Goal: Transaction & Acquisition: Obtain resource

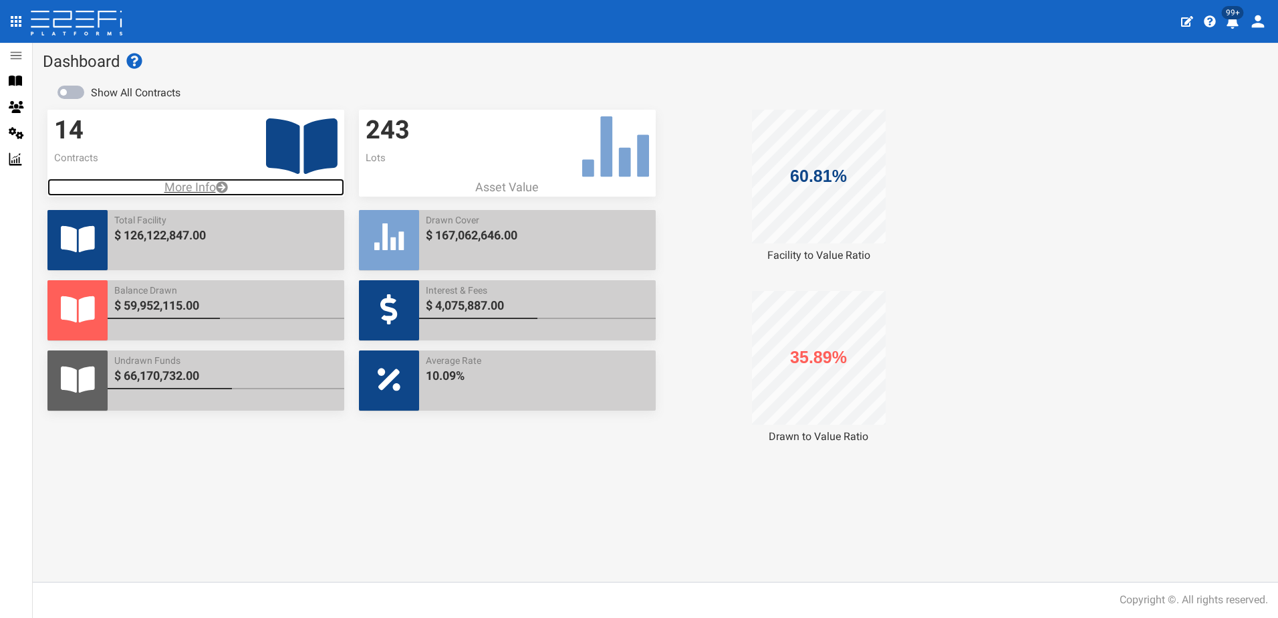
click at [180, 190] on p "More Info" at bounding box center [195, 187] width 297 height 17
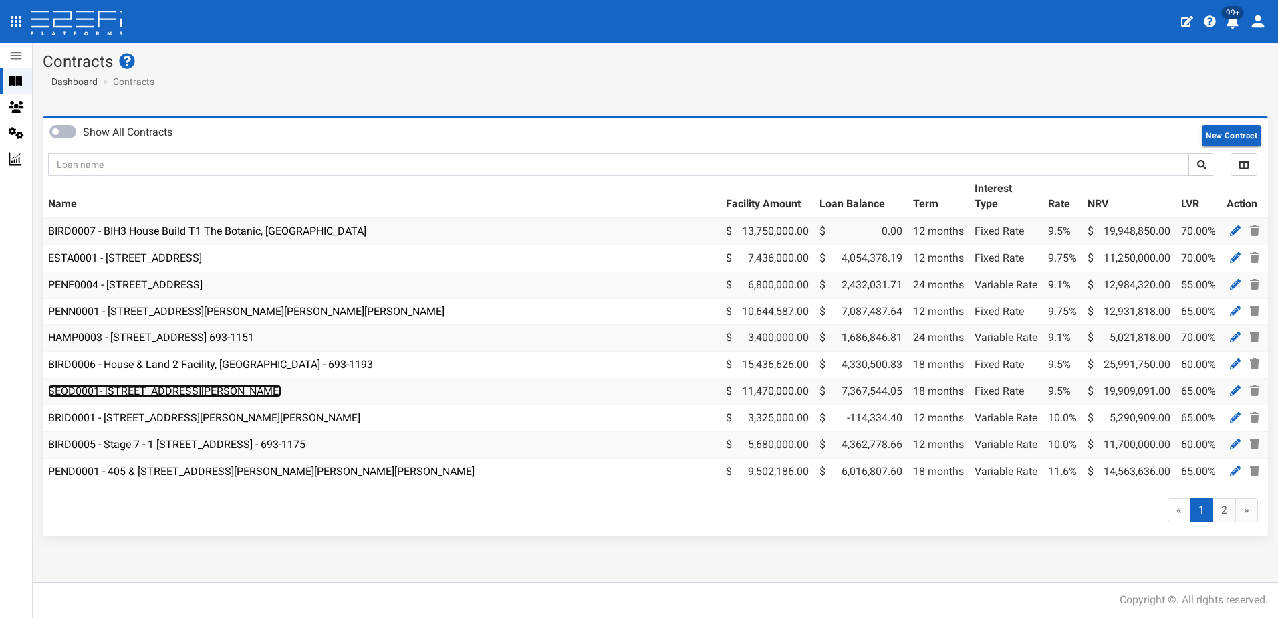
click at [156, 387] on link "SEQD0001- [STREET_ADDRESS][PERSON_NAME]" at bounding box center [164, 390] width 233 height 13
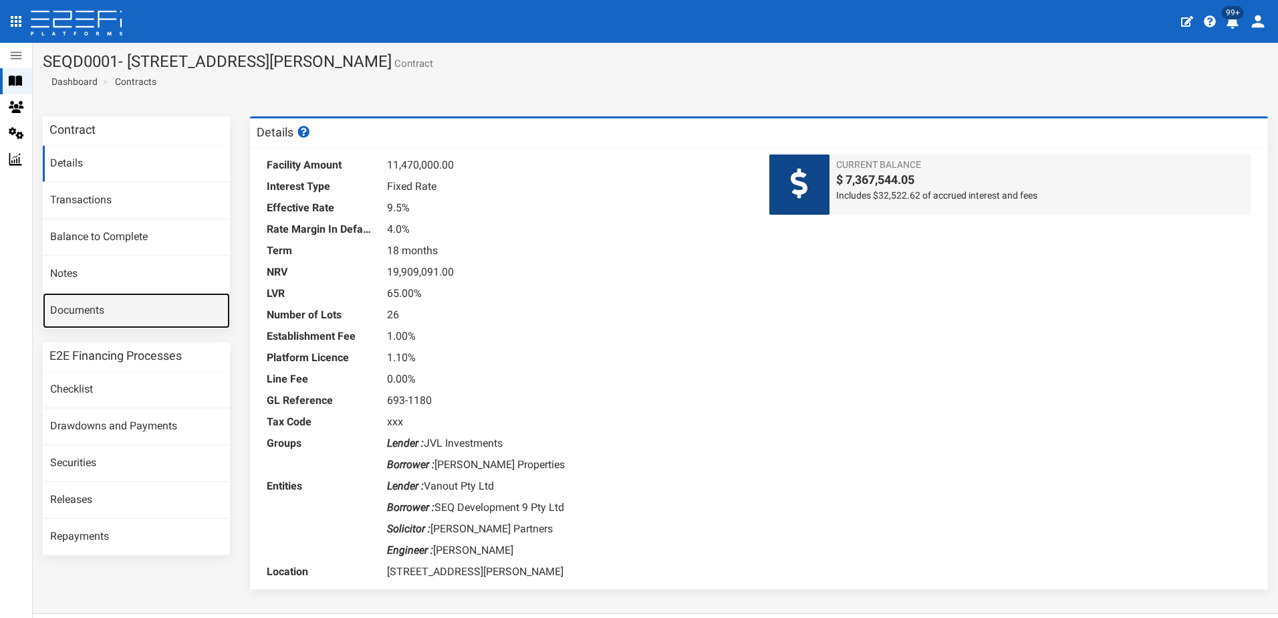
click at [78, 312] on link "Documents" at bounding box center [136, 311] width 187 height 36
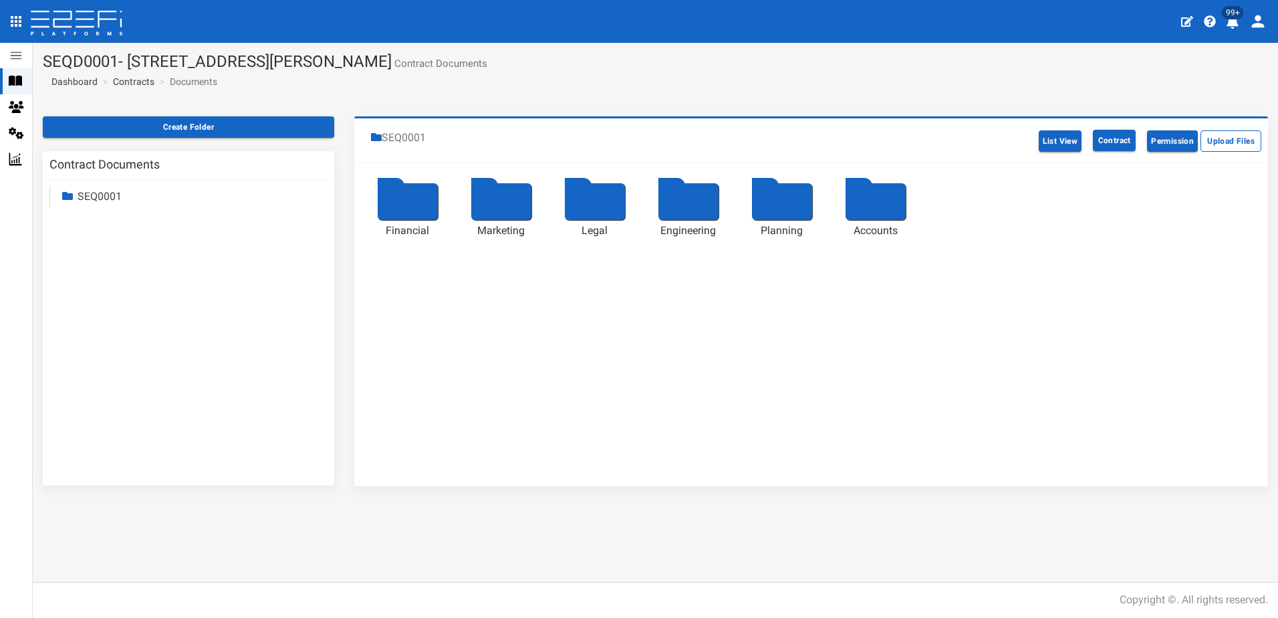
click at [590, 199] on div at bounding box center [595, 201] width 60 height 37
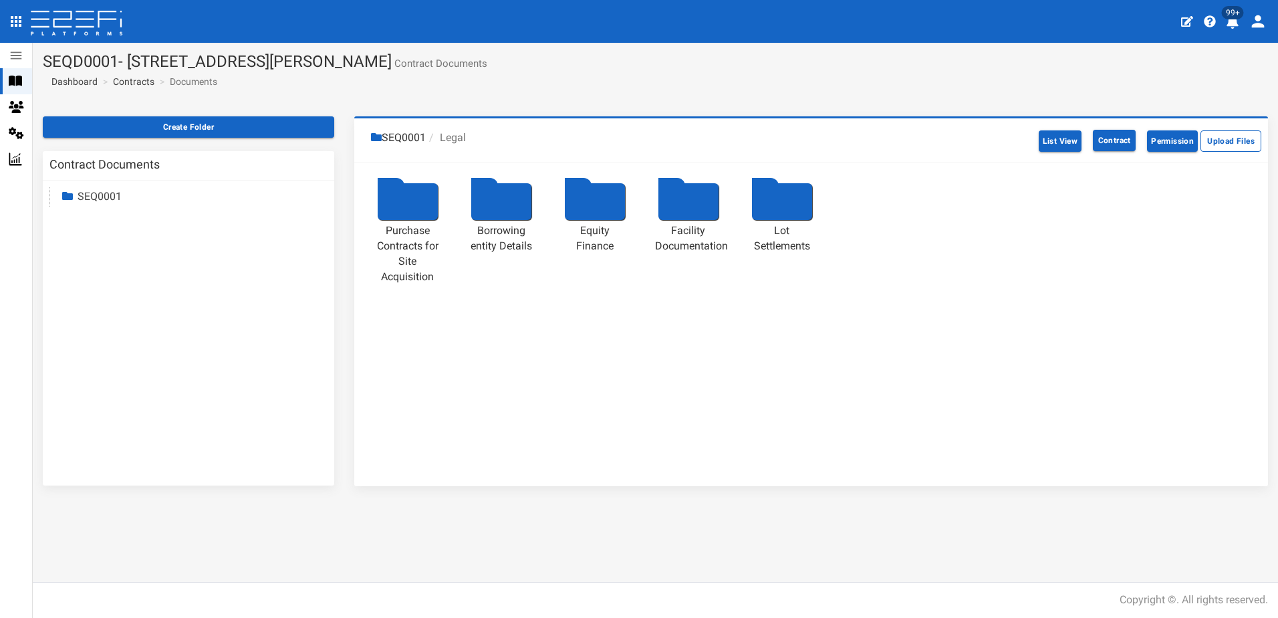
click at [668, 198] on div at bounding box center [689, 201] width 60 height 37
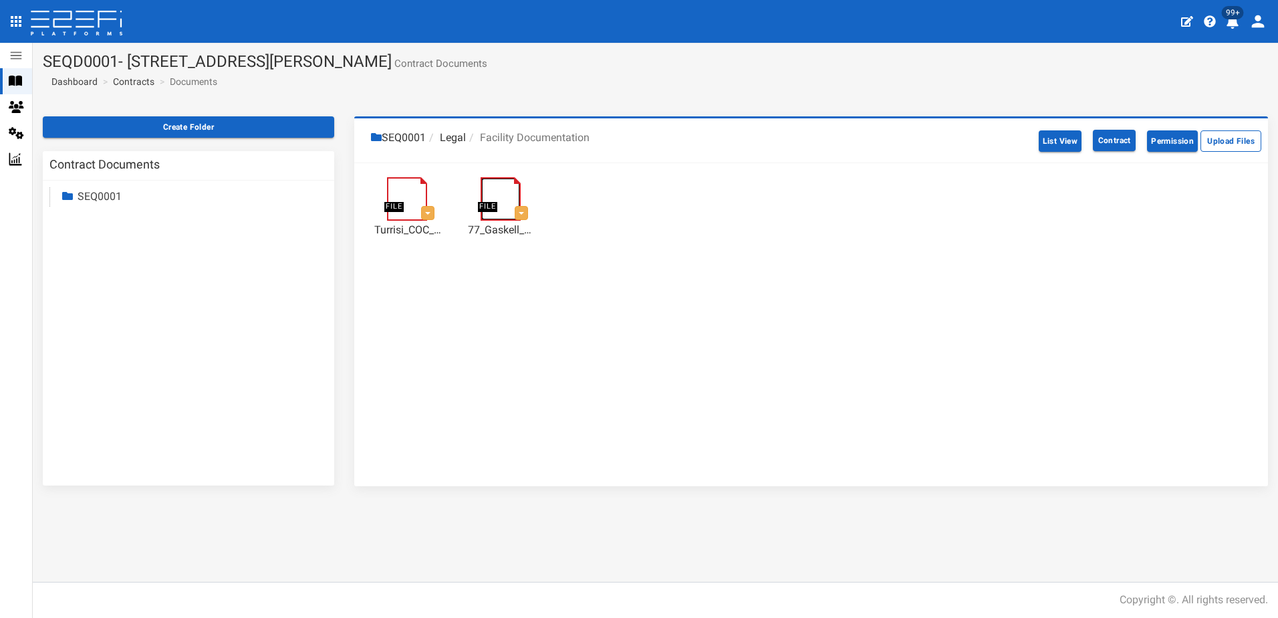
click at [501, 183] on link at bounding box center [508, 183] width 54 height 0
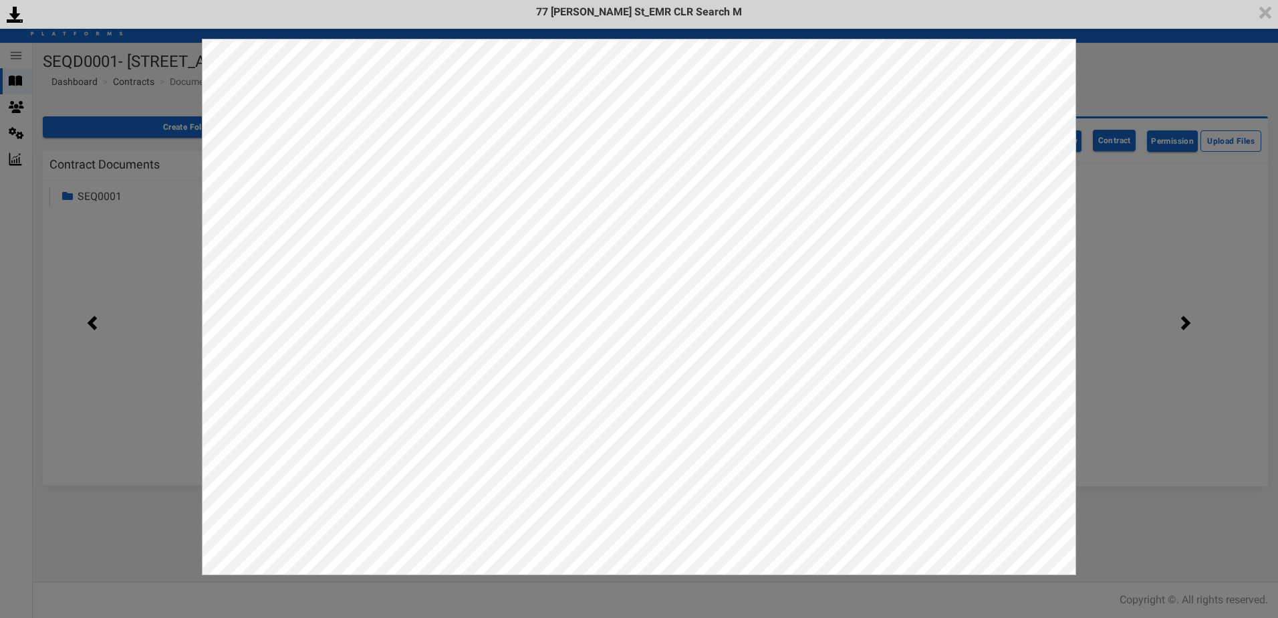
click at [1162, 236] on div "<p>Your browser does not support iframes.</p><script type="text/javascript">ale…" at bounding box center [639, 309] width 1278 height 618
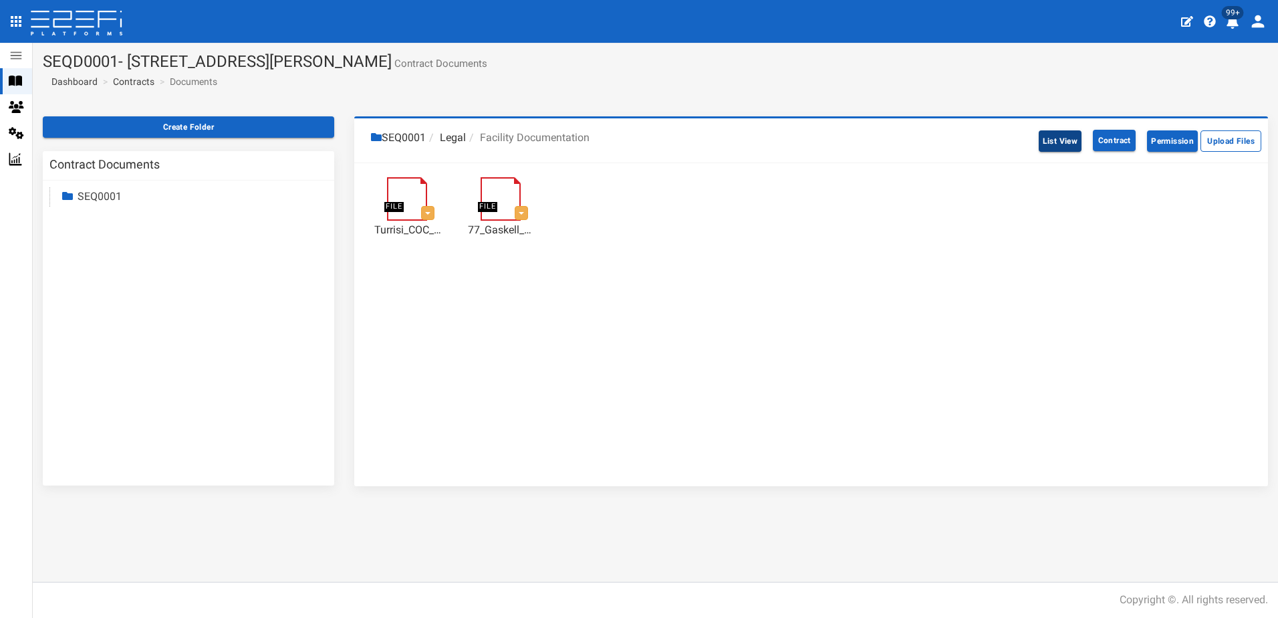
click at [1056, 150] on button "List View" at bounding box center [1060, 140] width 43 height 21
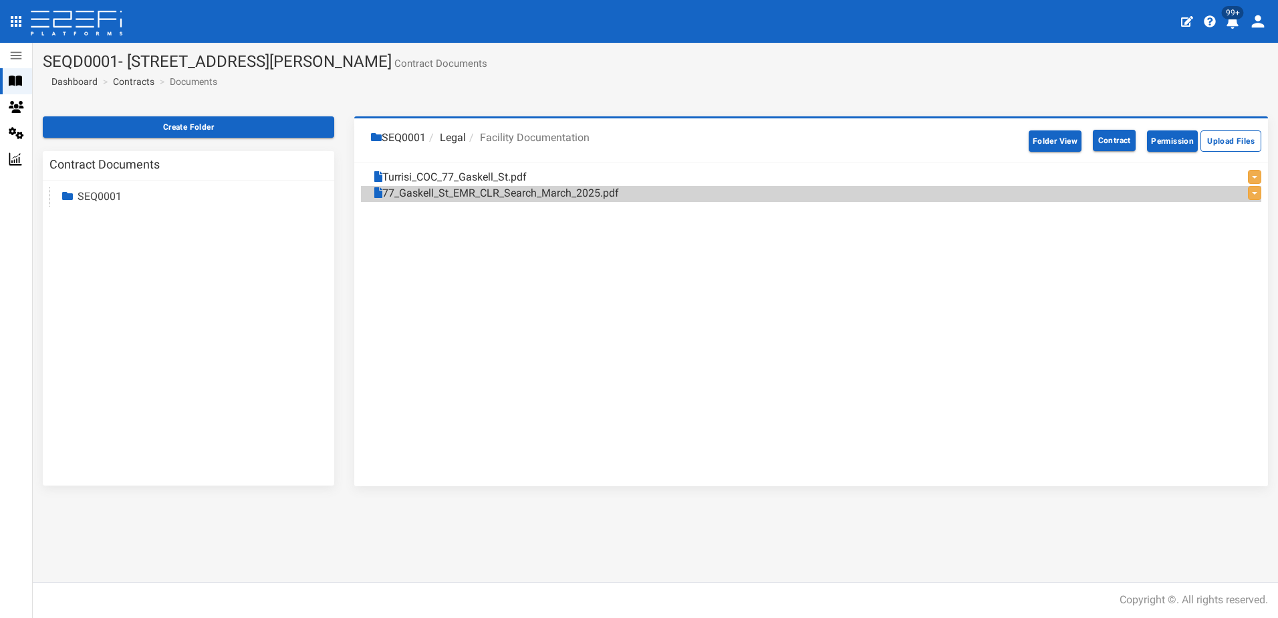
click at [93, 195] on link "SEQ0001" at bounding box center [100, 196] width 44 height 13
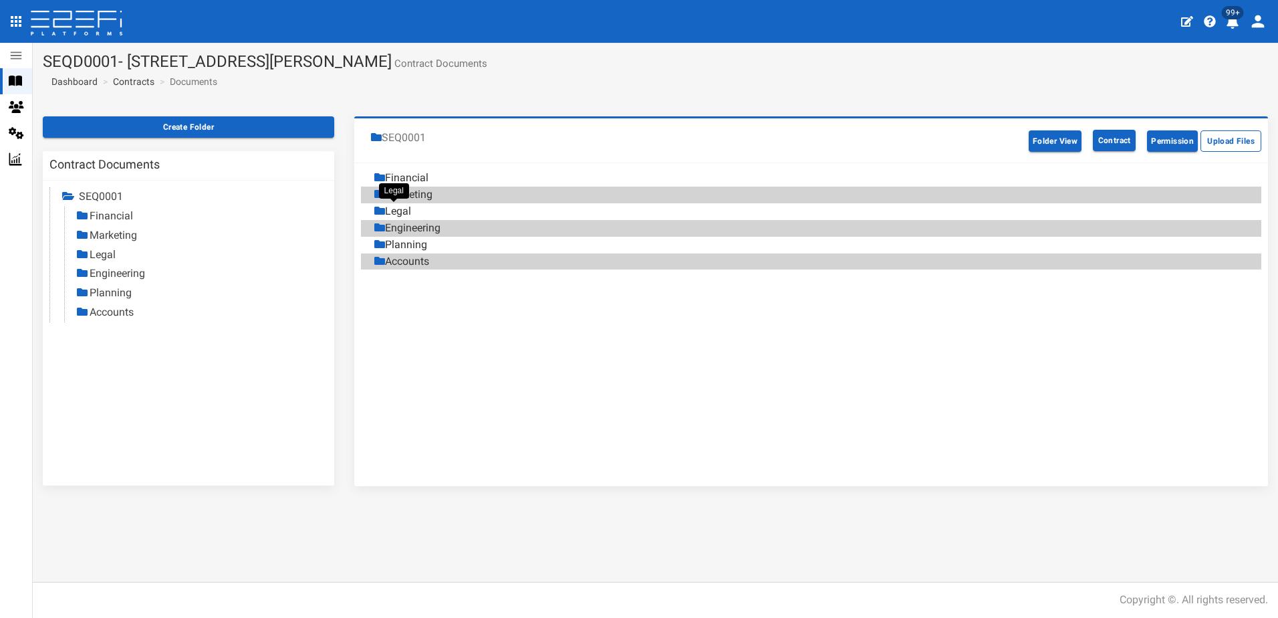
click at [404, 214] on div "Legal" at bounding box center [392, 211] width 37 height 15
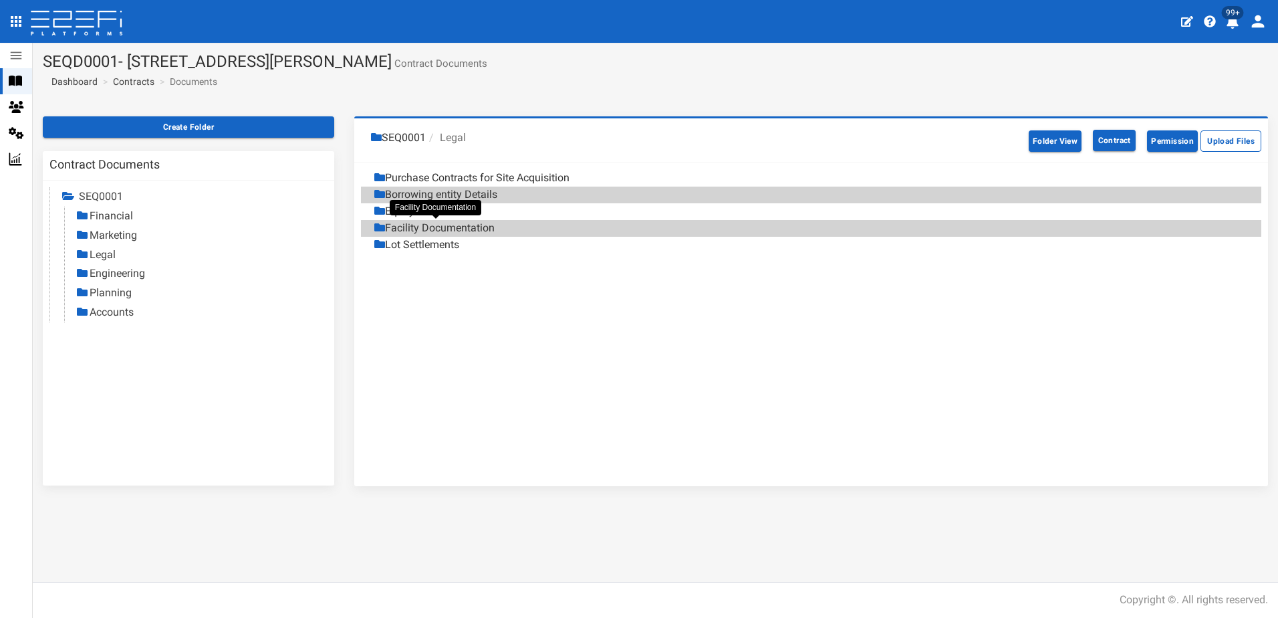
click at [410, 225] on div "Facility Documentation" at bounding box center [434, 228] width 120 height 15
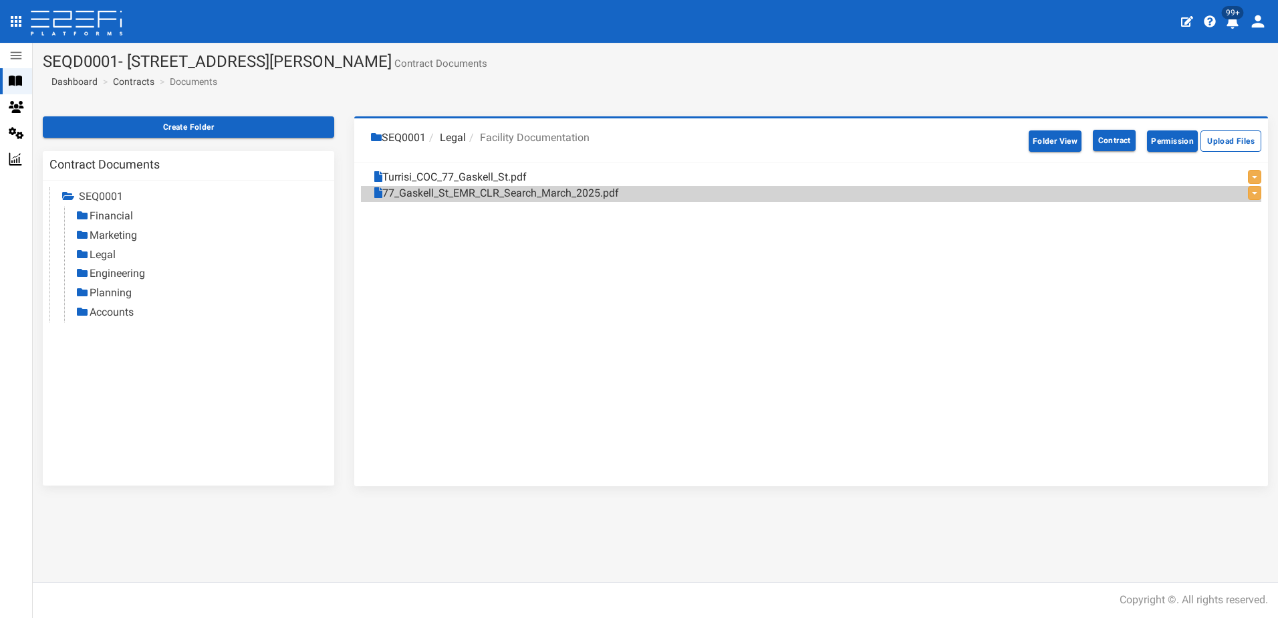
click at [104, 253] on link "Legal" at bounding box center [103, 254] width 26 height 13
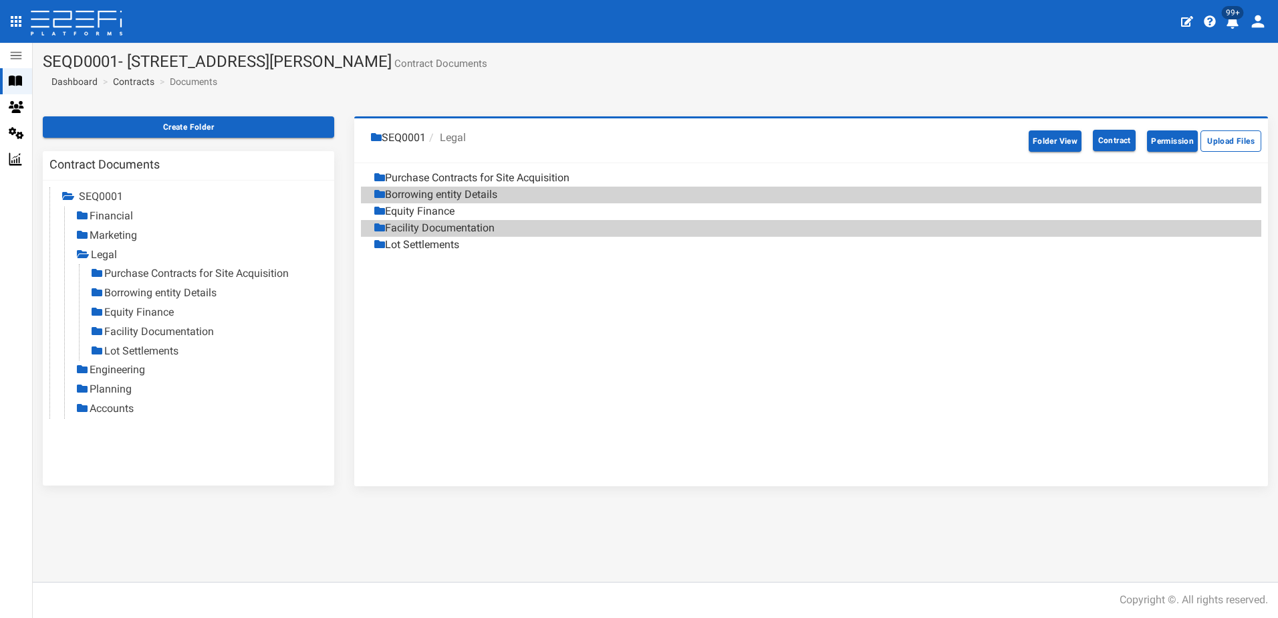
click at [165, 269] on link "Purchase Contracts for Site Acquisition" at bounding box center [196, 273] width 185 height 13
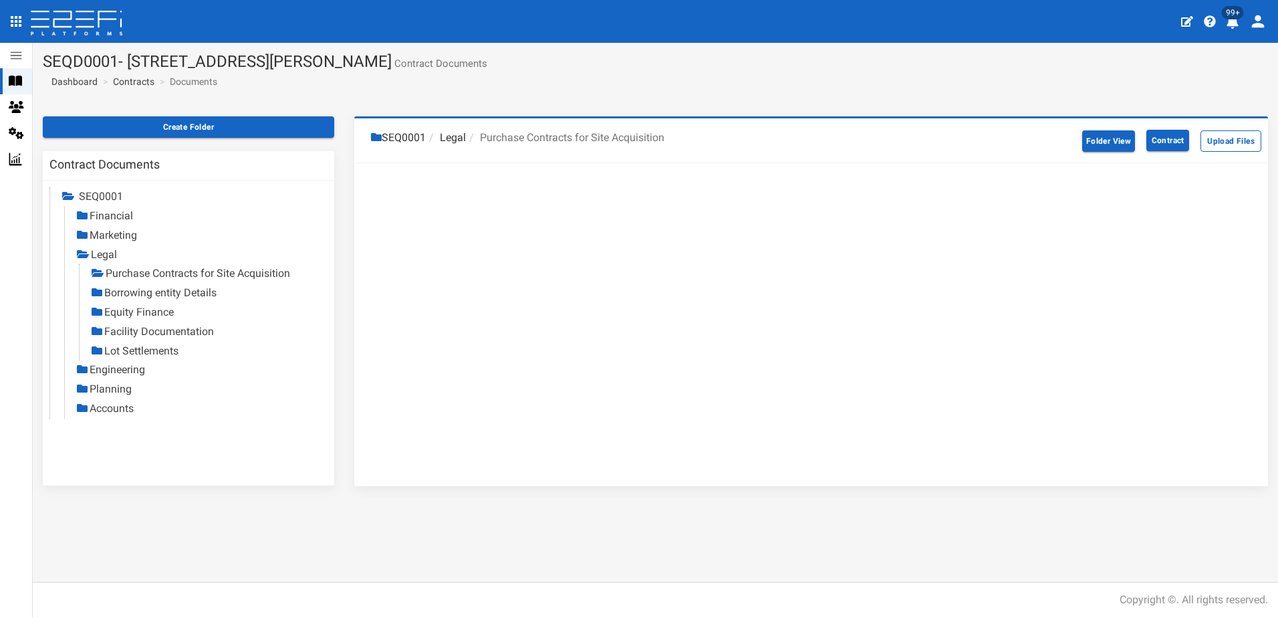
click at [153, 296] on link "Borrowing entity Details" at bounding box center [160, 292] width 112 height 13
click at [148, 308] on link "Equity Finance" at bounding box center [139, 312] width 70 height 13
click at [144, 329] on link "Facility Documentation" at bounding box center [159, 331] width 110 height 13
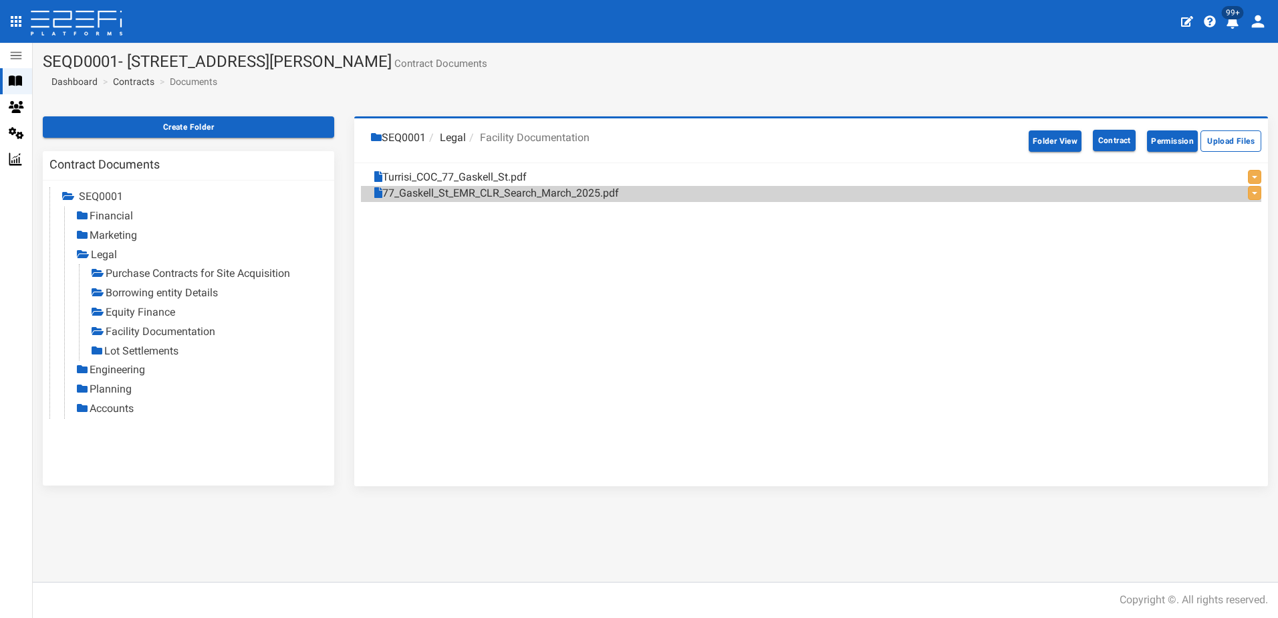
click at [145, 271] on link "Purchase Contracts for Site Acquisition" at bounding box center [198, 273] width 185 height 13
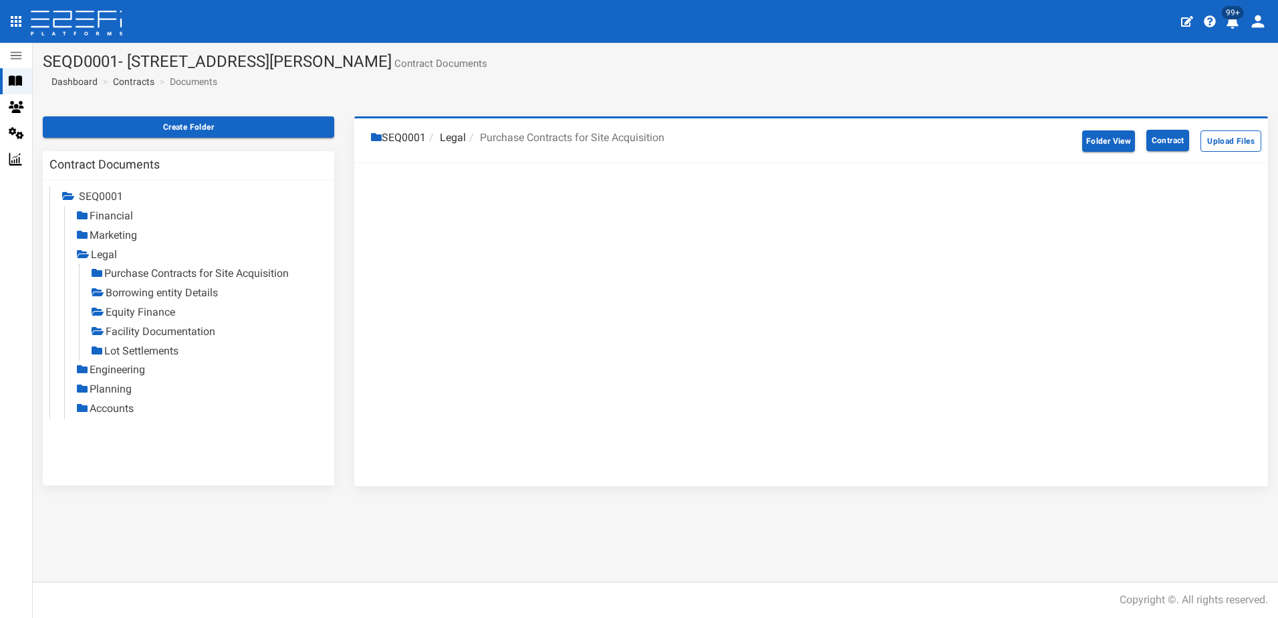
click at [150, 290] on link "Borrowing entity Details" at bounding box center [162, 292] width 112 height 13
click at [136, 306] on link "Equity Finance" at bounding box center [141, 312] width 70 height 13
click at [132, 329] on link "Facility Documentation" at bounding box center [161, 331] width 110 height 13
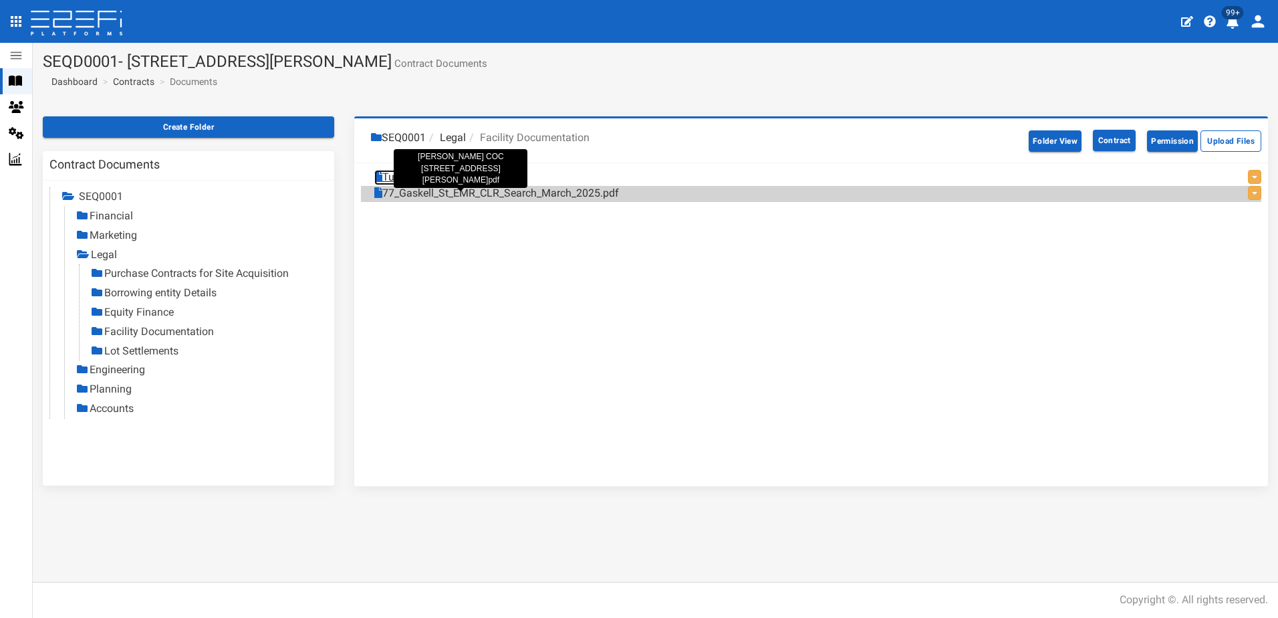
click at [447, 180] on link "Turrisi_COC_77_Gaskell_St.pdf" at bounding box center [450, 177] width 152 height 15
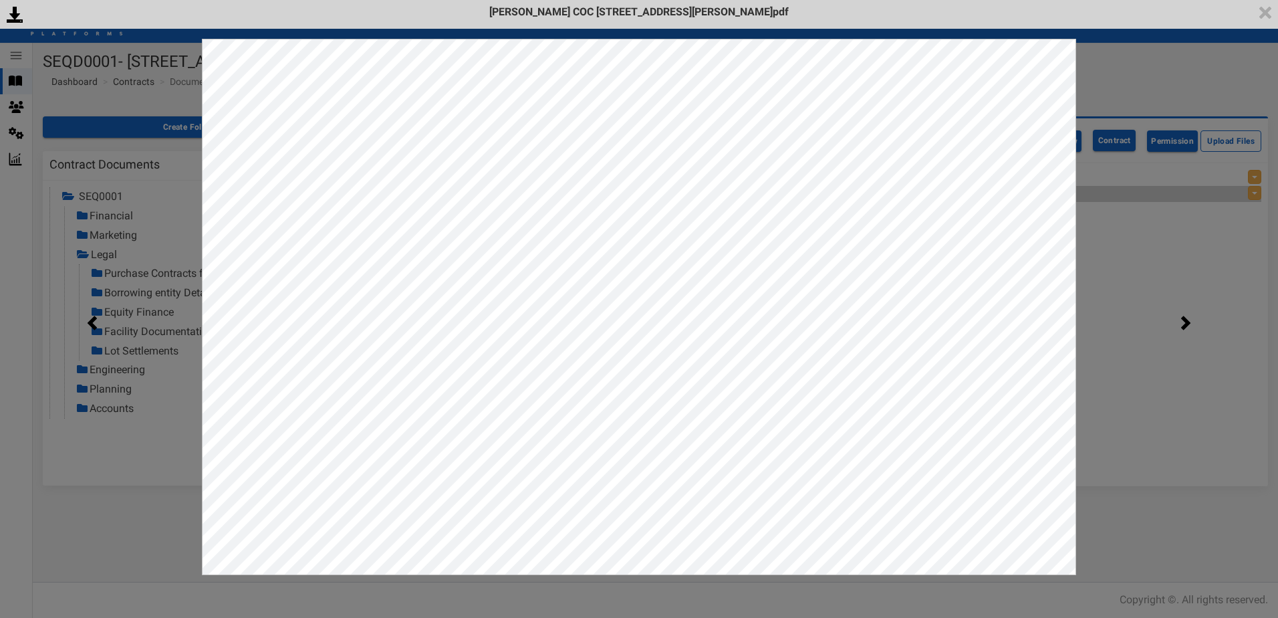
click at [1121, 76] on div "<p>Your browser does not support iframes.</p><script type="text/javascript">ale…" at bounding box center [639, 309] width 1278 height 618
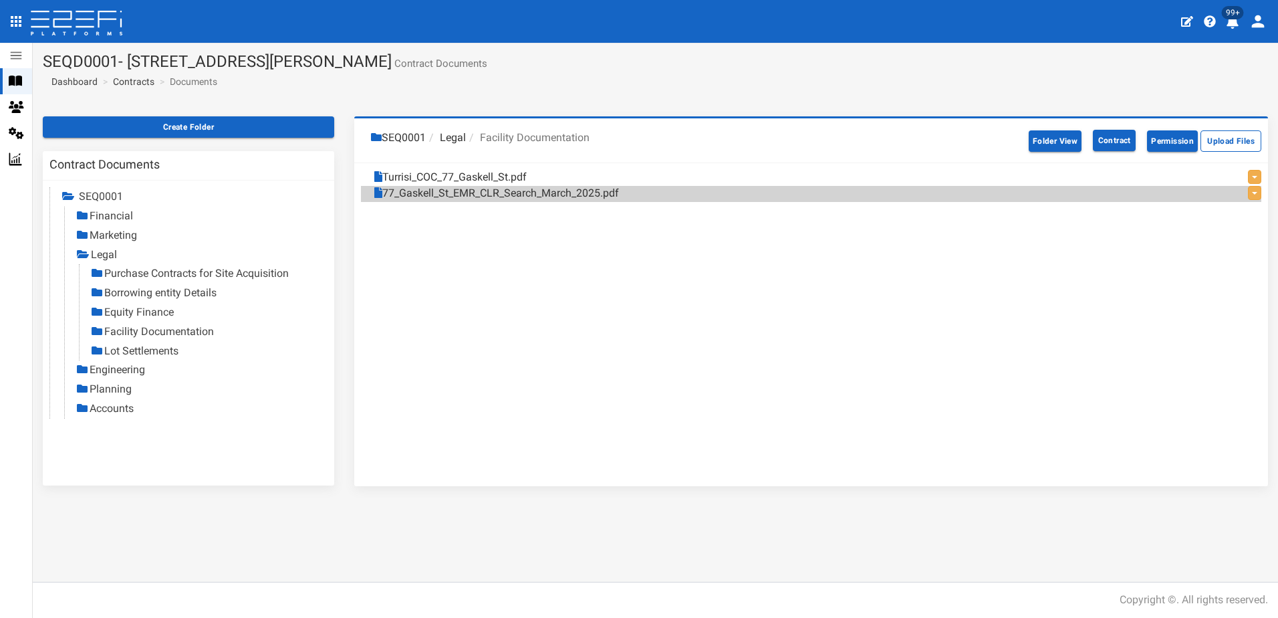
click at [118, 374] on link "Engineering" at bounding box center [117, 369] width 55 height 13
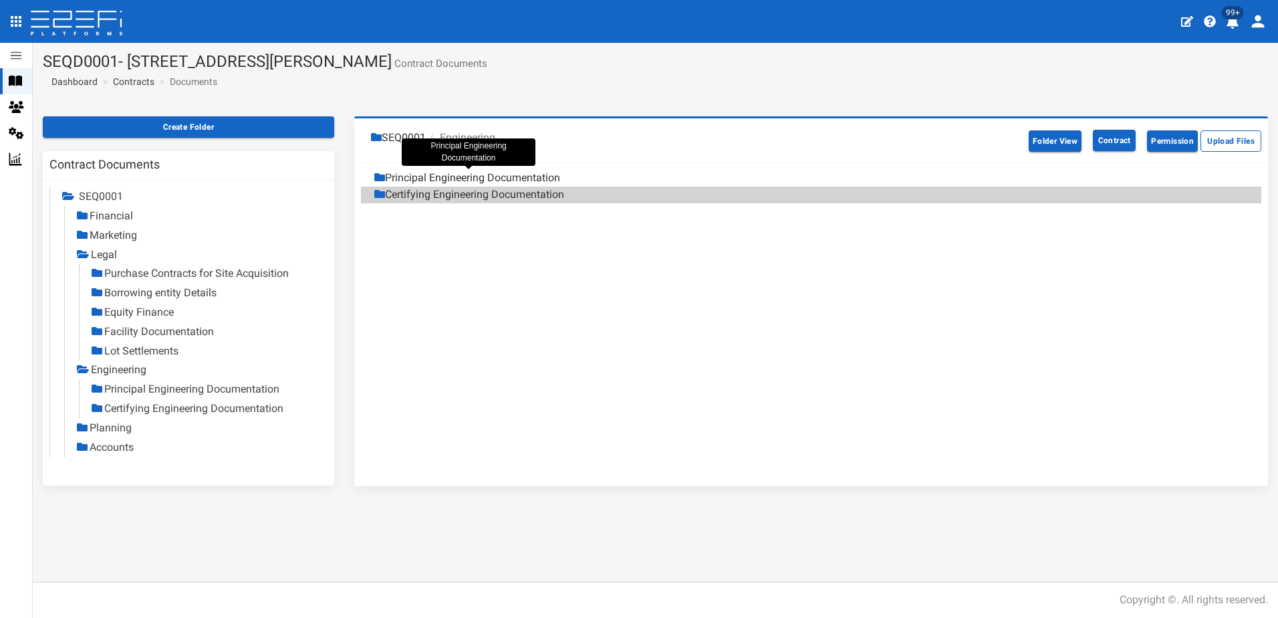
click at [445, 177] on div "Principal Engineering Documentation" at bounding box center [467, 177] width 186 height 15
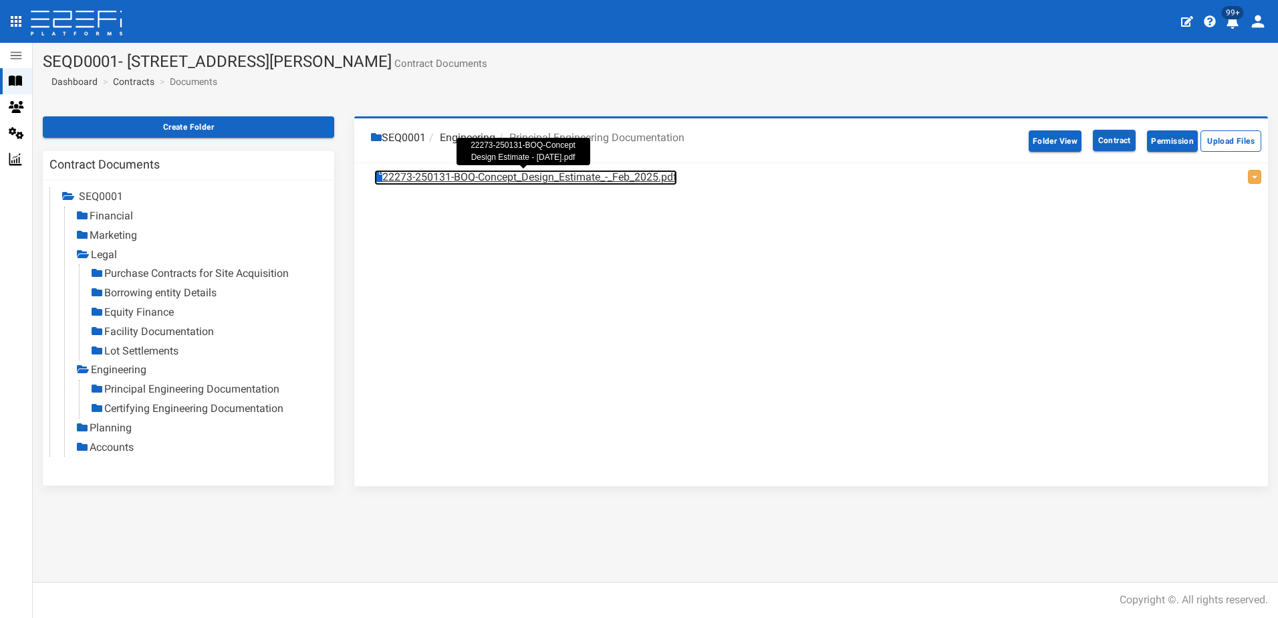
click at [445, 177] on link "22273-250131-BOQ-Concept_Design_Estimate_-_Feb_2025.pdf" at bounding box center [525, 177] width 303 height 15
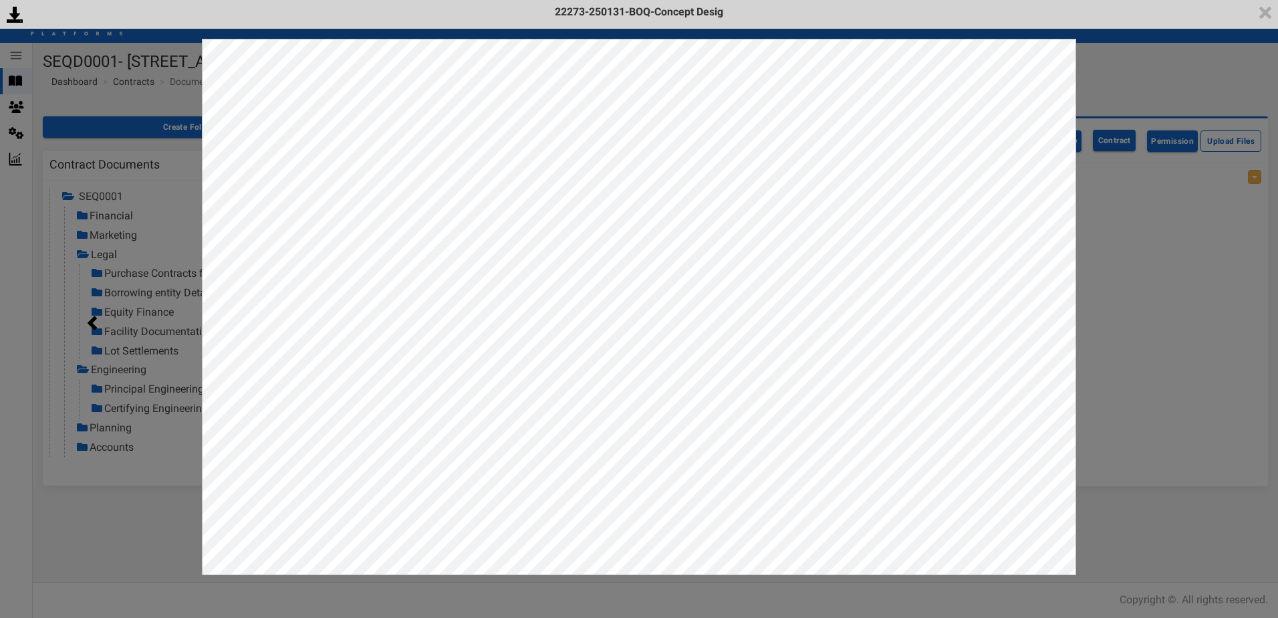
click at [1165, 316] on div "<p>Your browser does not support iframes.</p><script type="text/javascript">ale…" at bounding box center [639, 309] width 1278 height 618
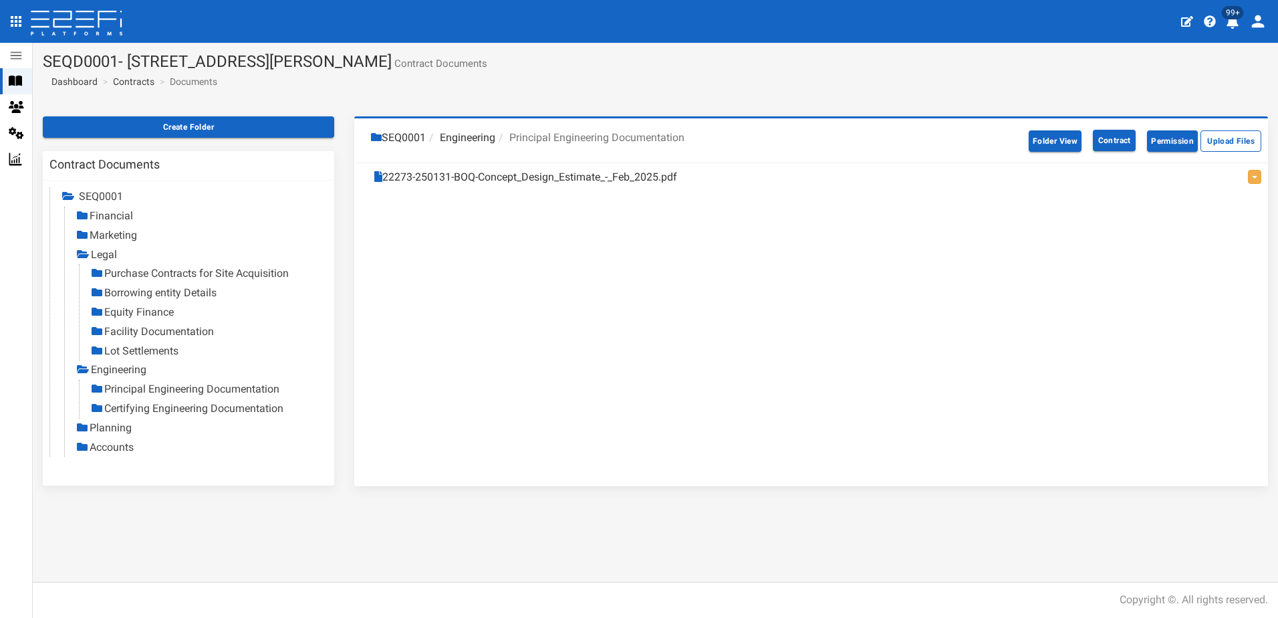
click at [116, 425] on link "Planning" at bounding box center [111, 427] width 42 height 13
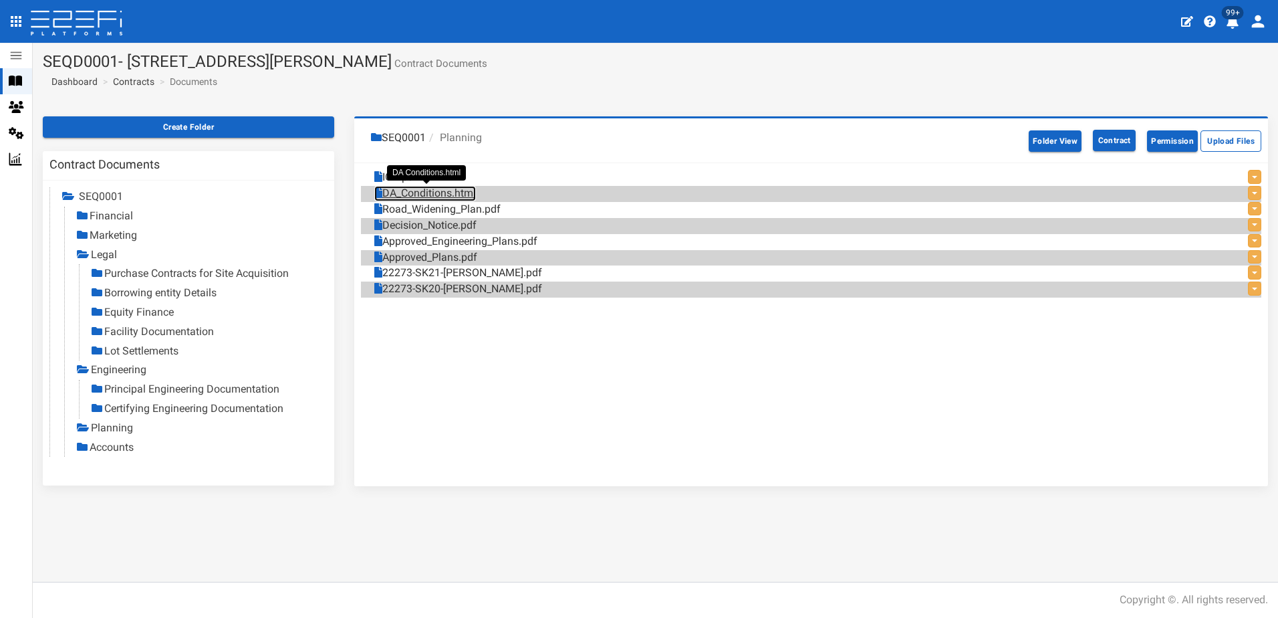
click at [415, 193] on link "DA_Conditions.html" at bounding box center [425, 193] width 102 height 15
